Goal: Information Seeking & Learning: Check status

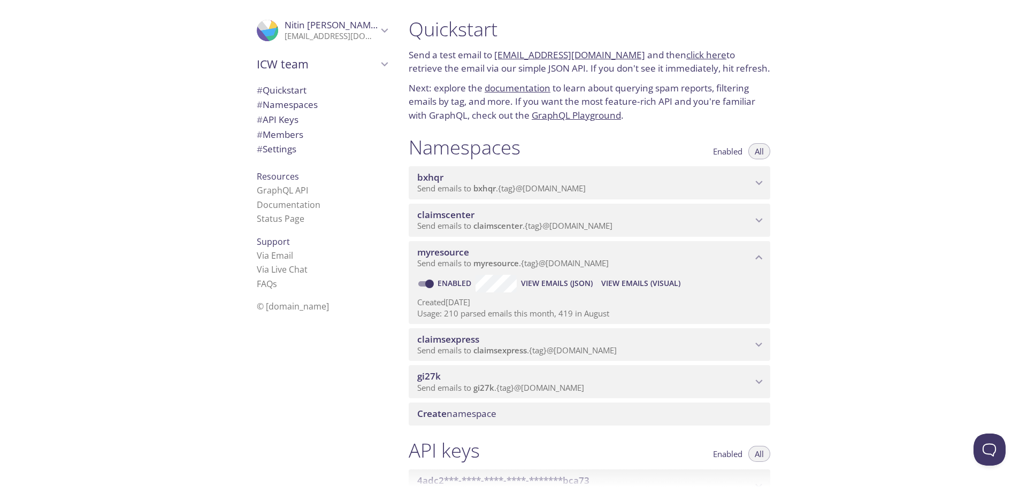
click at [533, 260] on span "Send emails to myresource . {tag} @[DOMAIN_NAME]" at bounding box center [512, 263] width 191 height 11
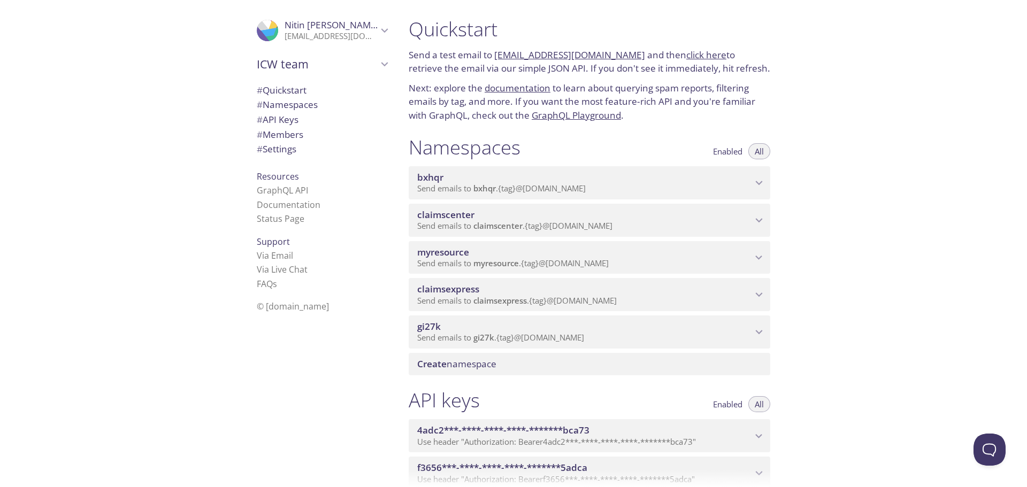
click at [621, 268] on p "Send emails to myresource . {tag} @[DOMAIN_NAME]" at bounding box center [584, 263] width 335 height 11
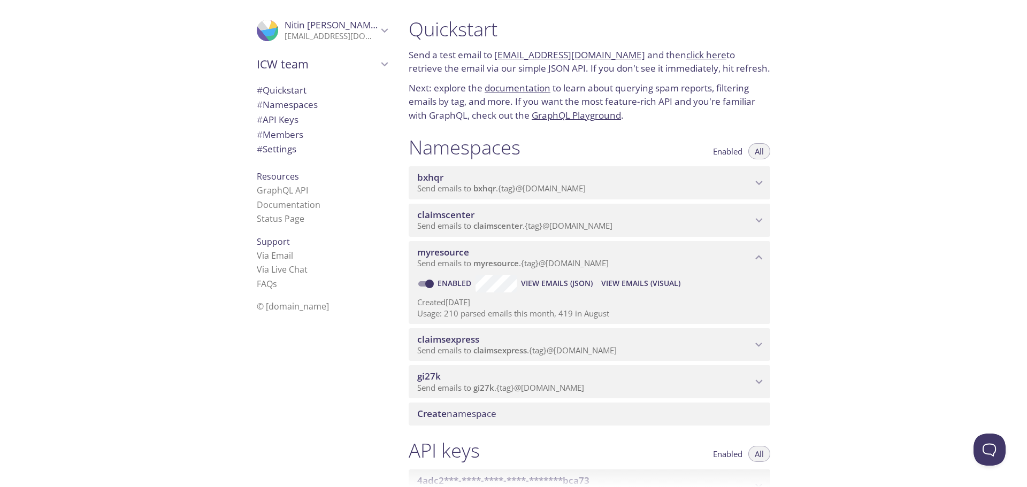
click at [636, 283] on span "View Emails (Visual)" at bounding box center [640, 283] width 79 height 13
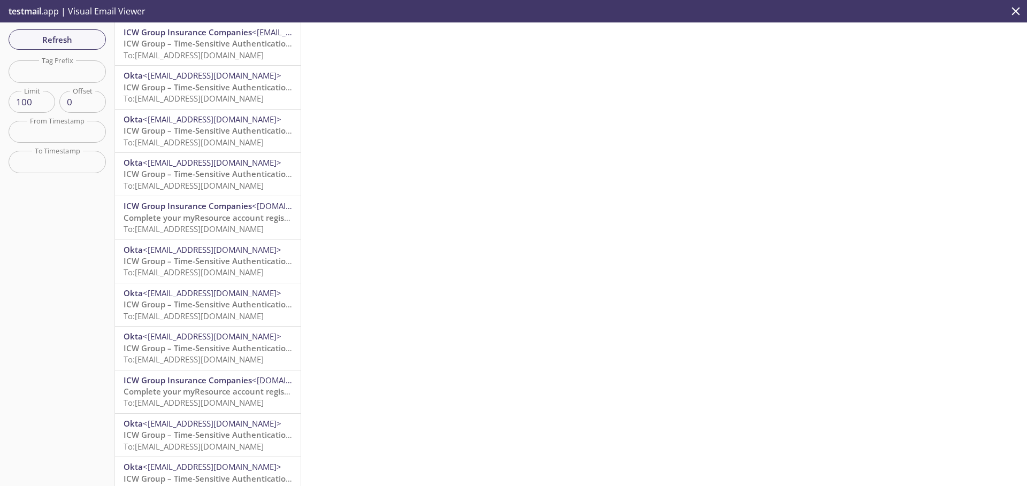
click at [239, 60] on p "ICW Group – Time-Sensitive Authentication Code To: [EMAIL_ADDRESS][DOMAIN_NAME]" at bounding box center [208, 49] width 168 height 23
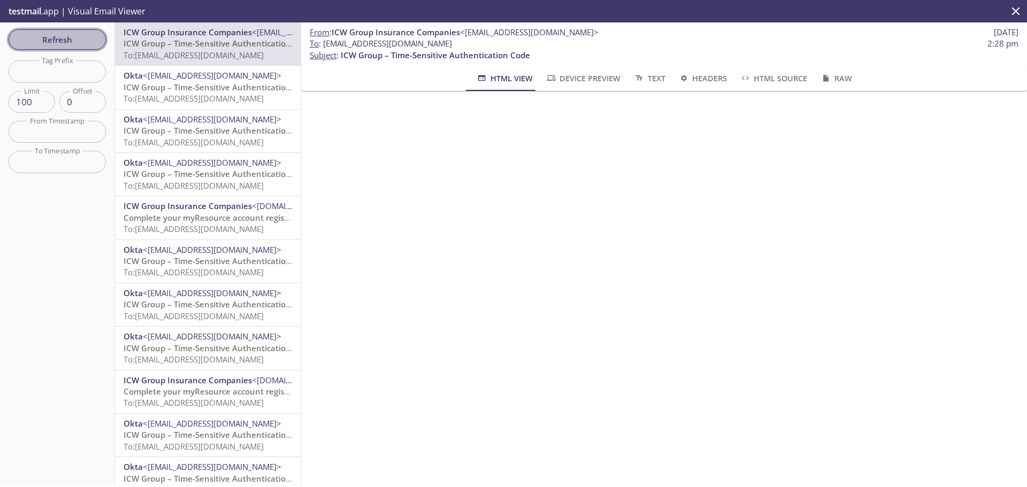
click at [78, 44] on span "Refresh" at bounding box center [57, 40] width 80 height 14
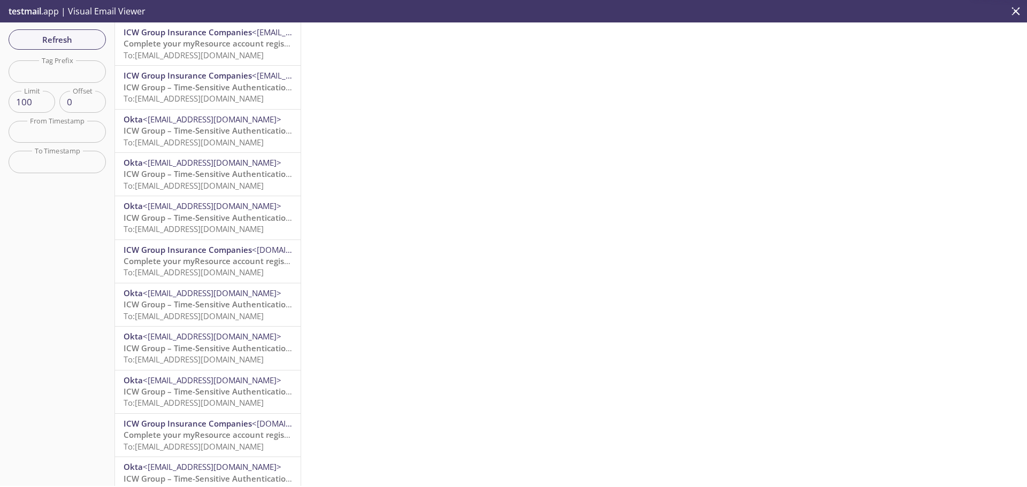
click at [221, 58] on span "To: [EMAIL_ADDRESS][DOMAIN_NAME]" at bounding box center [194, 55] width 140 height 11
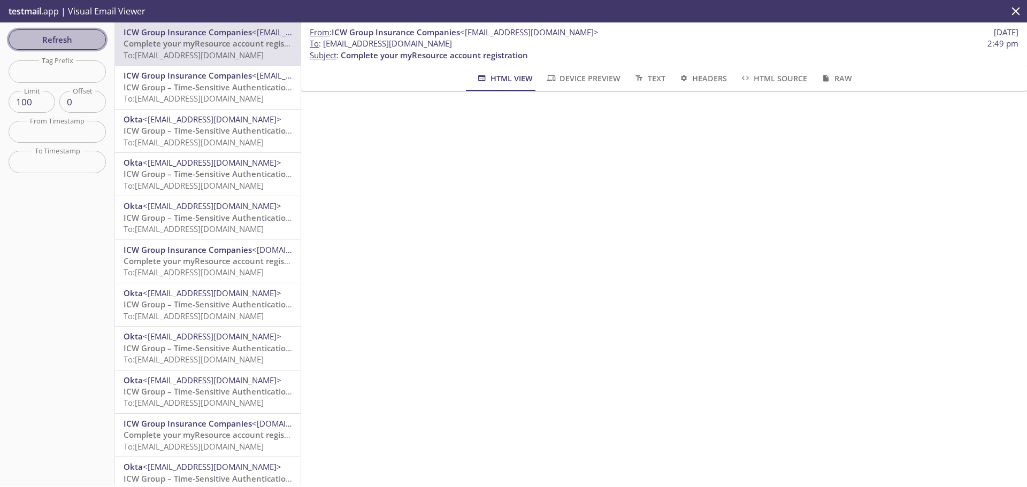
click at [73, 40] on span "Refresh" at bounding box center [57, 40] width 80 height 14
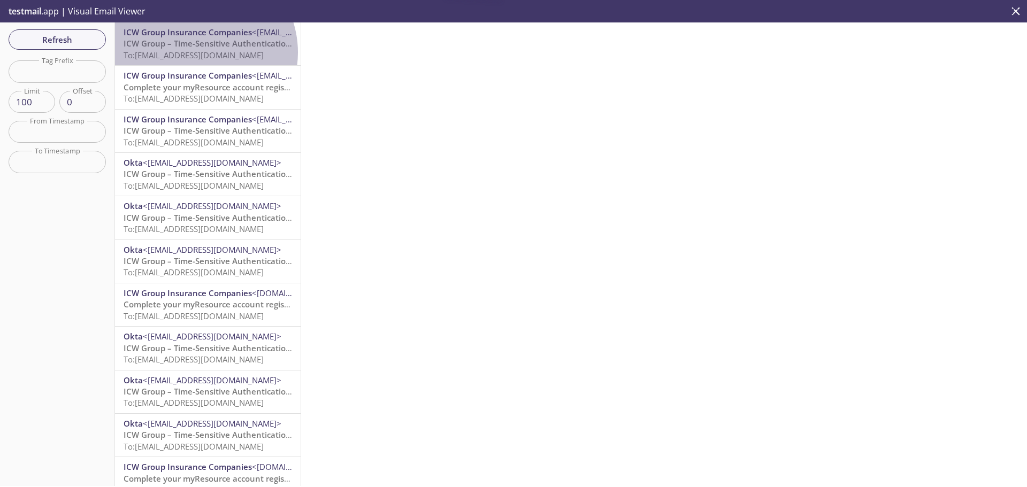
click at [197, 52] on span "To: [EMAIL_ADDRESS][DOMAIN_NAME]" at bounding box center [194, 55] width 140 height 11
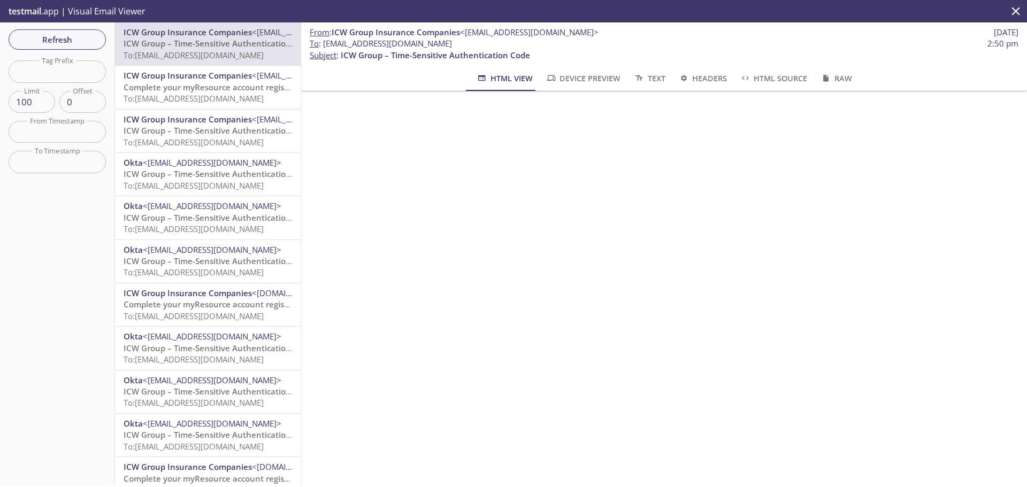
drag, startPoint x: 490, startPoint y: 47, endPoint x: 325, endPoint y: 48, distance: 164.7
click at [325, 48] on span "To : [EMAIL_ADDRESS][DOMAIN_NAME] 2:50 pm" at bounding box center [664, 43] width 709 height 11
copy span "[EMAIL_ADDRESS][DOMAIN_NAME]"
click at [75, 42] on span "Refresh" at bounding box center [57, 40] width 80 height 14
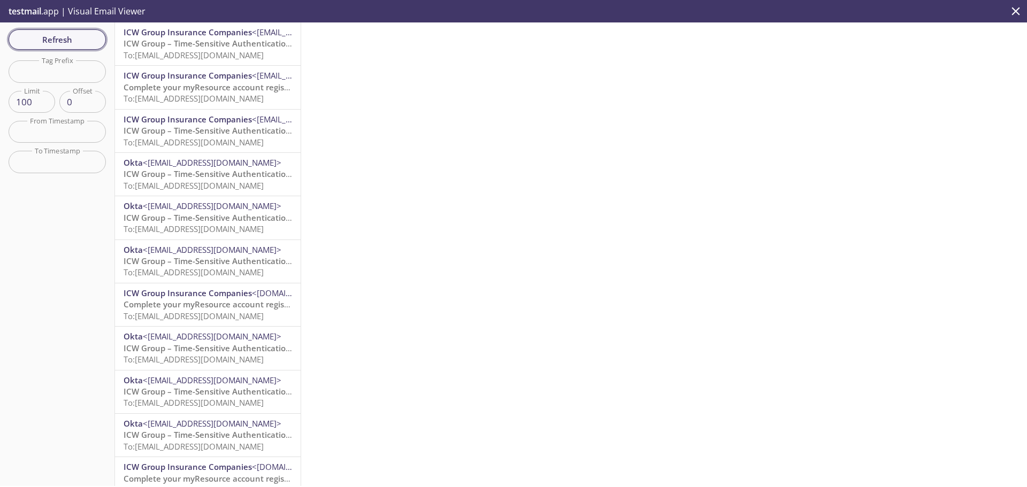
click at [77, 41] on span "Refresh" at bounding box center [57, 40] width 80 height 14
click at [205, 55] on span "To: [EMAIL_ADDRESS][DOMAIN_NAME]" at bounding box center [194, 55] width 140 height 11
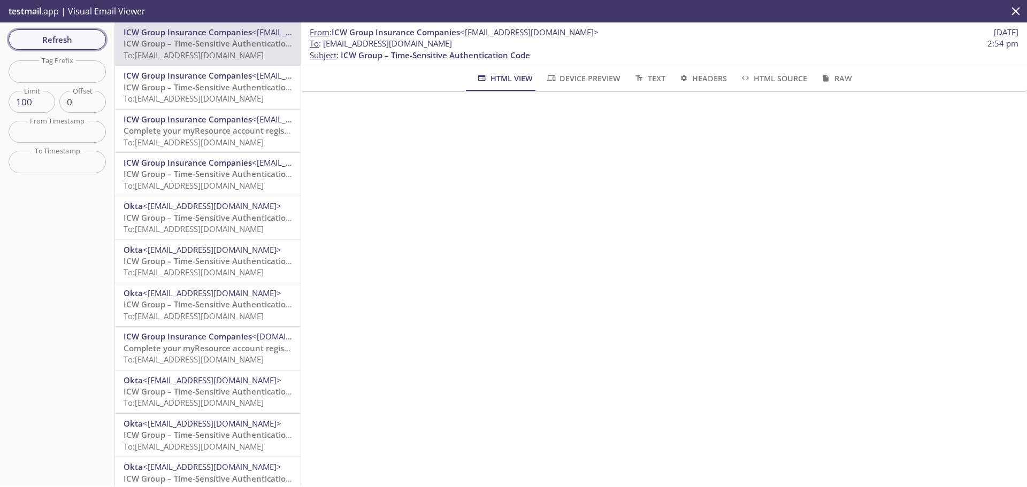
click at [61, 41] on span "Refresh" at bounding box center [57, 40] width 80 height 14
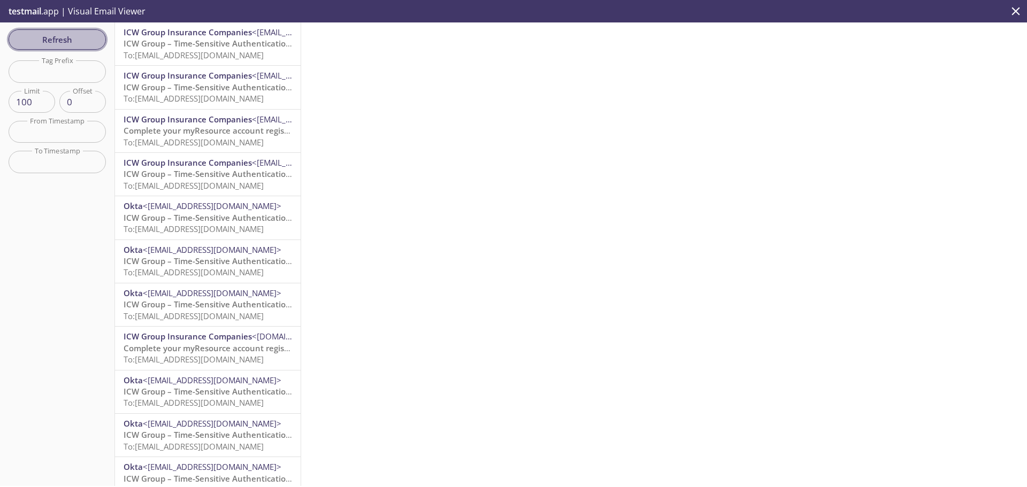
click at [56, 47] on span "Refresh" at bounding box center [57, 40] width 80 height 14
click at [68, 42] on span "Refresh" at bounding box center [57, 40] width 80 height 14
click at [201, 55] on span "To: [EMAIL_ADDRESS][DOMAIN_NAME]" at bounding box center [194, 55] width 140 height 11
